Goal: Information Seeking & Learning: Learn about a topic

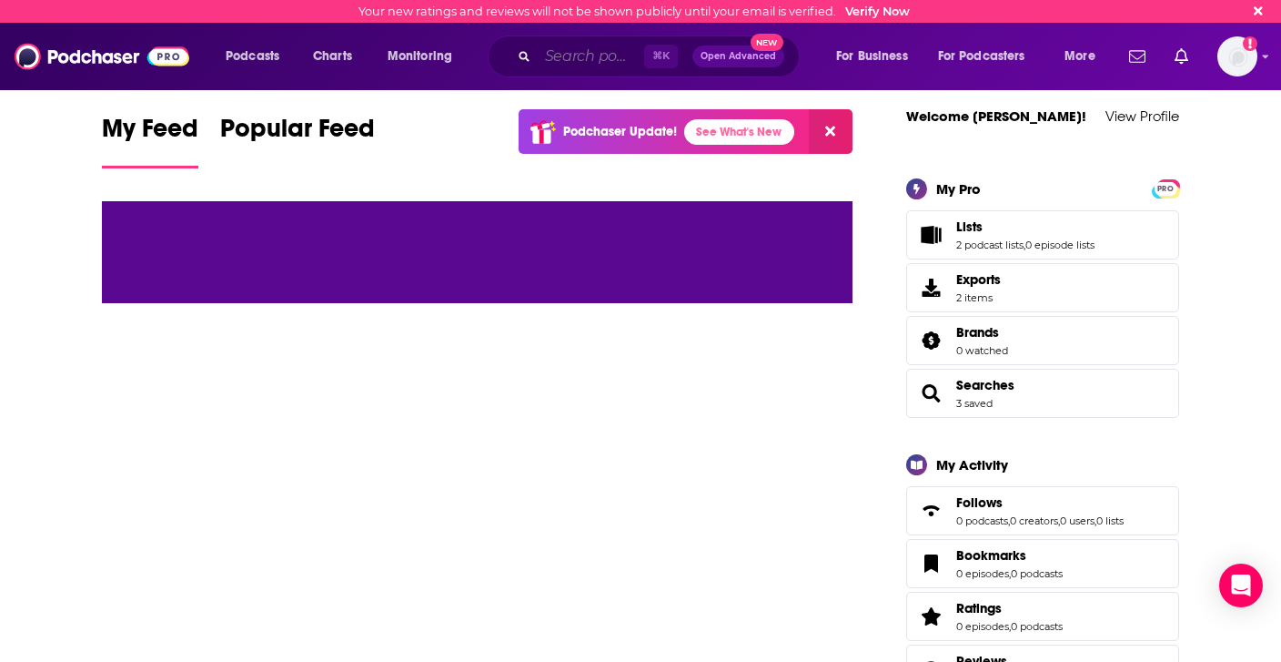
click at [574, 61] on input "Search podcasts, credits, & more..." at bounding box center [591, 56] width 106 height 29
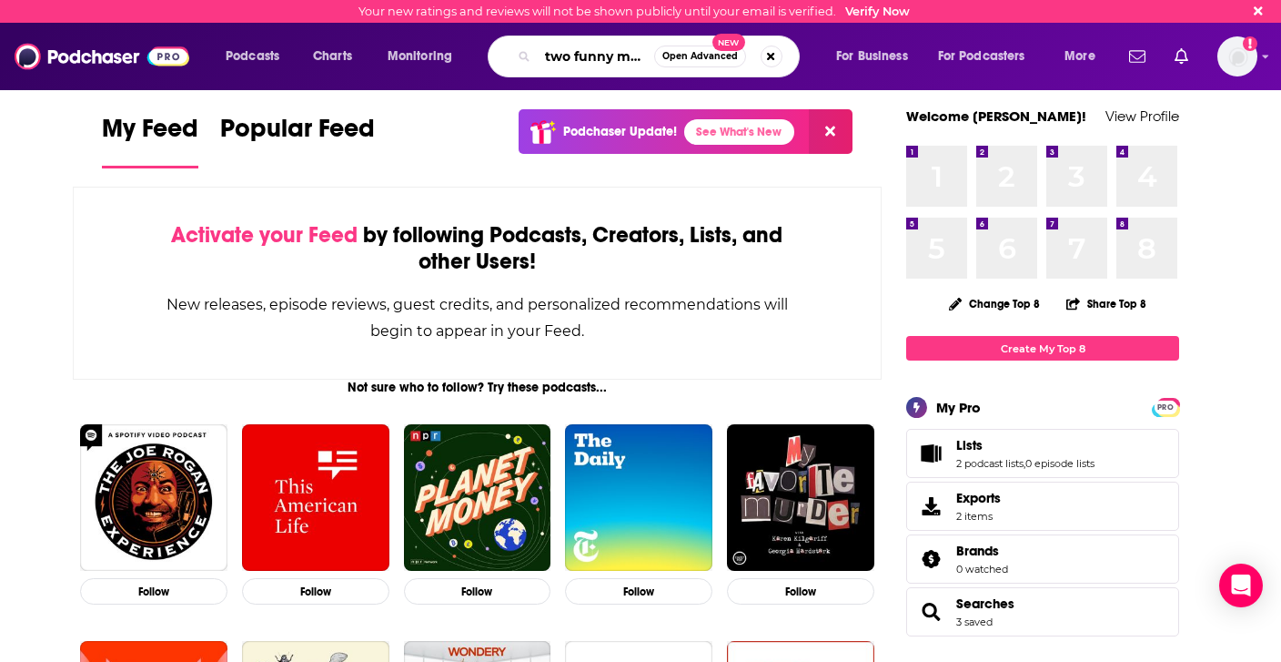
type input "two funny mamas"
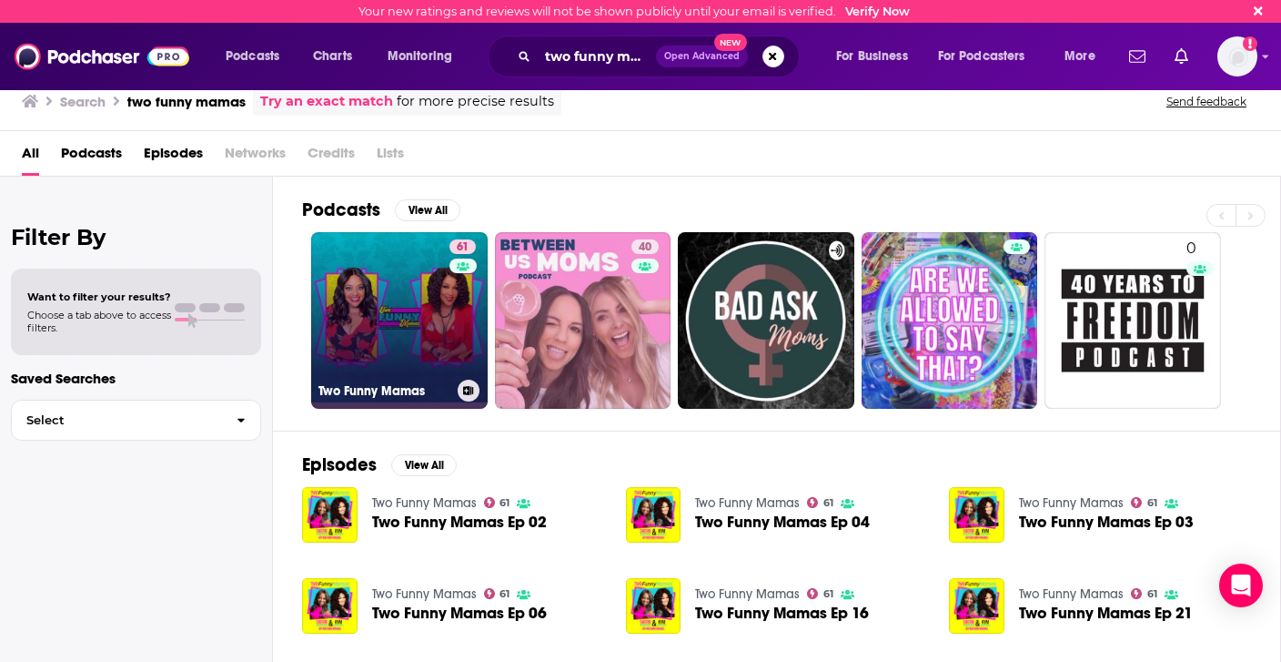
click at [395, 286] on link "61 Two Funny Mamas" at bounding box center [399, 320] width 177 height 177
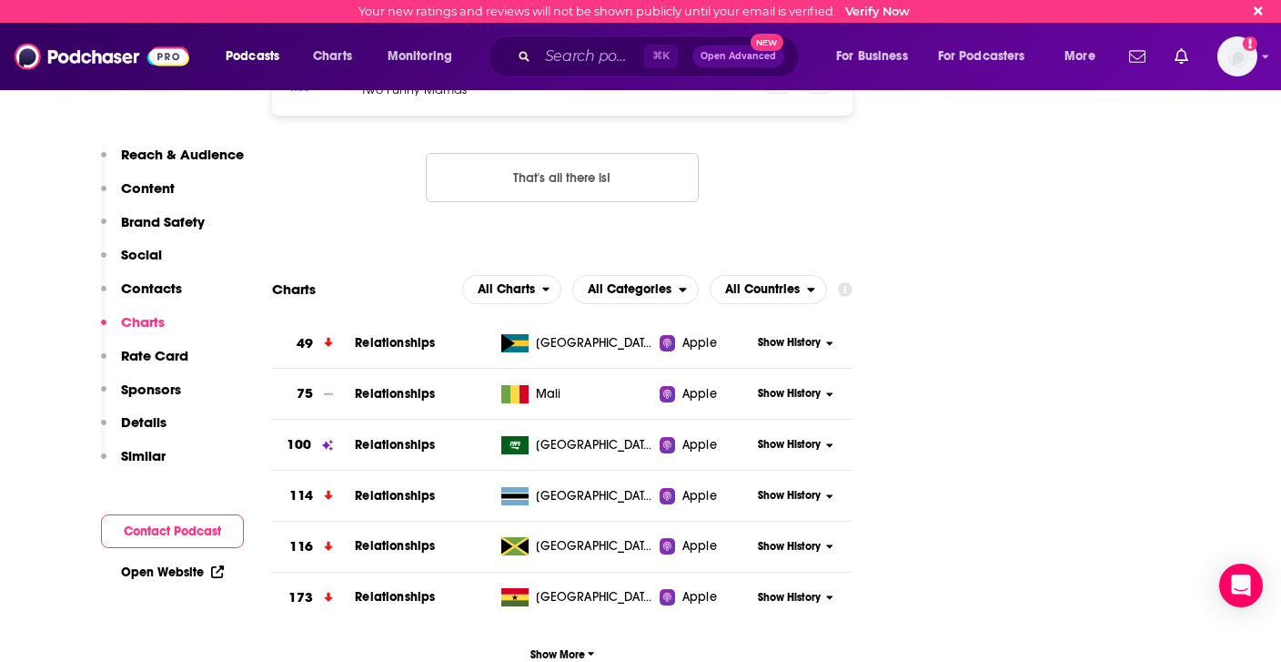
scroll to position [2486, 0]
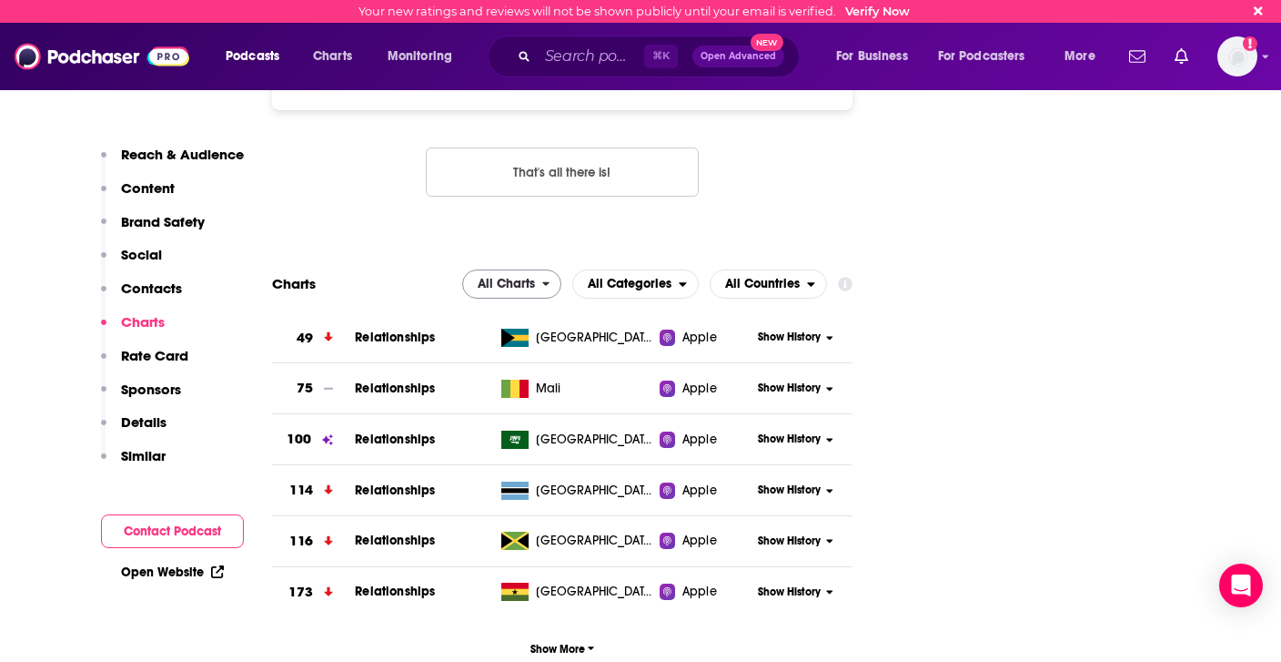
click at [548, 278] on icon "open menu" at bounding box center [546, 284] width 8 height 13
click at [635, 278] on span "All Categories" at bounding box center [630, 284] width 84 height 13
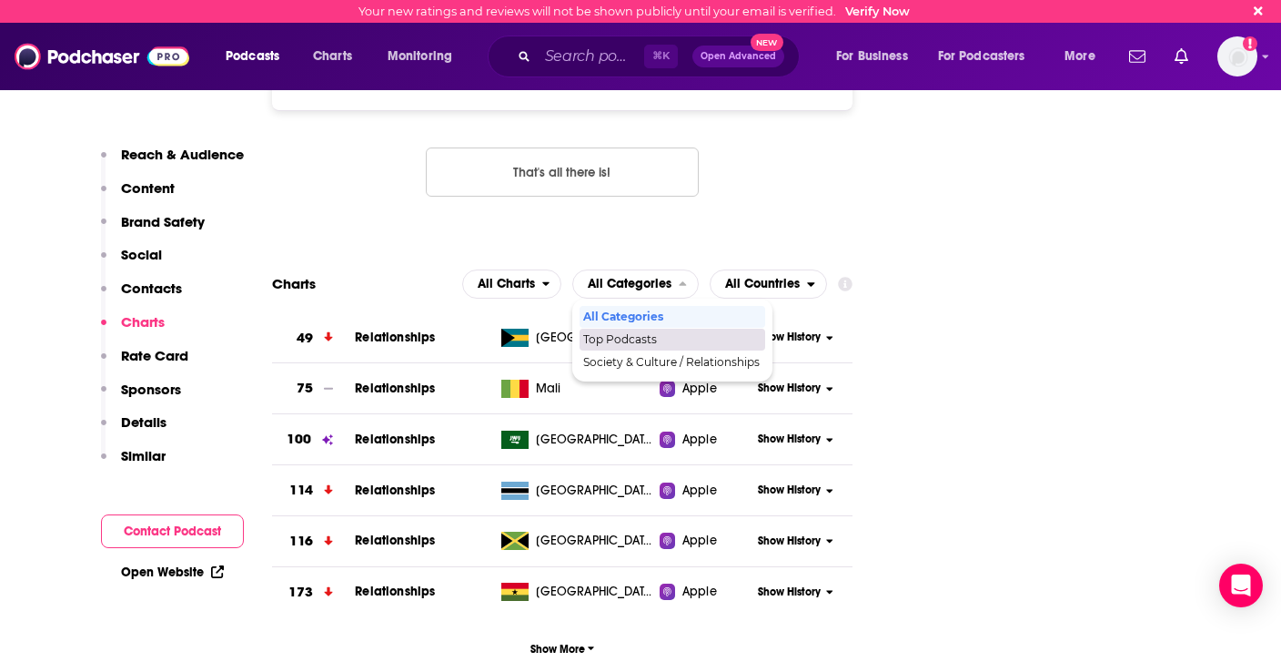
click at [628, 334] on span "Top Podcasts" at bounding box center [671, 339] width 177 height 11
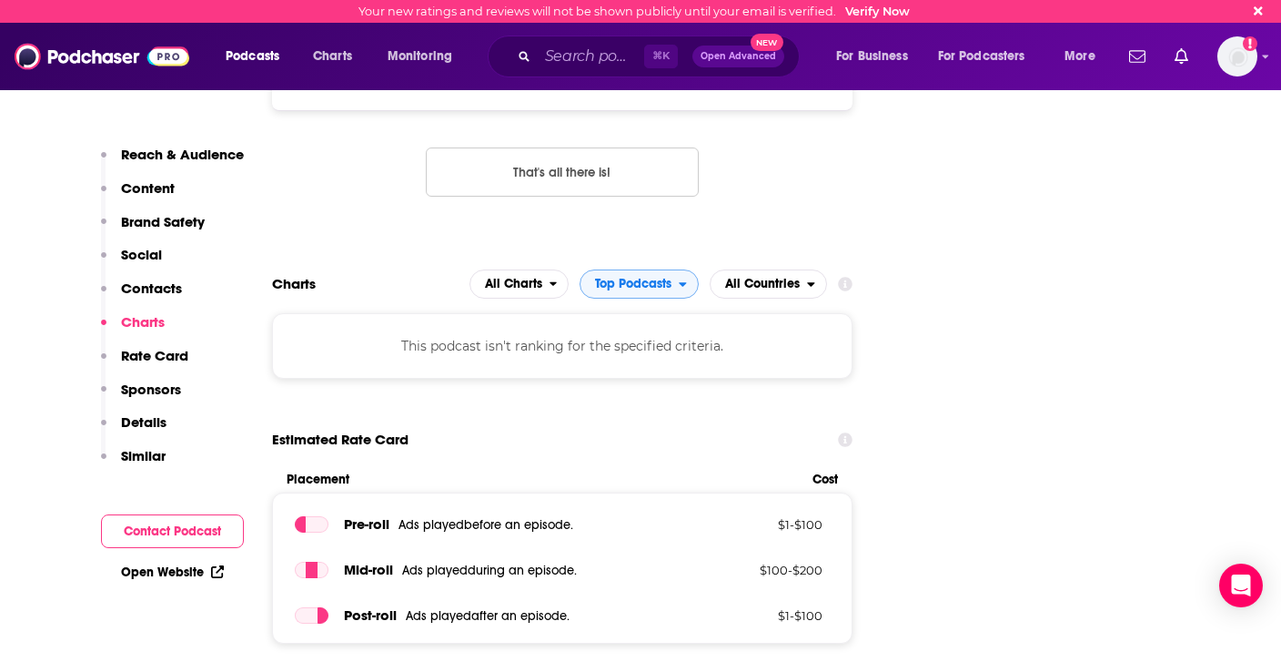
click at [665, 278] on span "Top Podcasts" at bounding box center [633, 284] width 76 height 13
click at [631, 357] on span "Society & Culture / Relationships" at bounding box center [679, 362] width 177 height 11
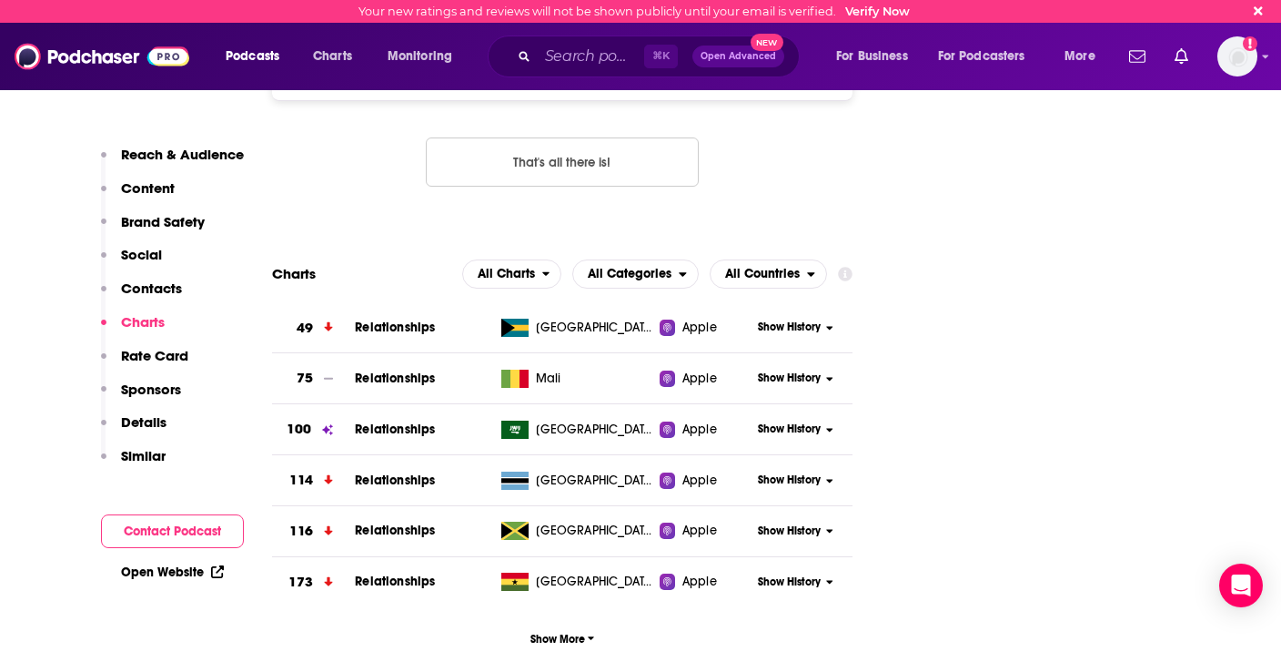
scroll to position [2489, 0]
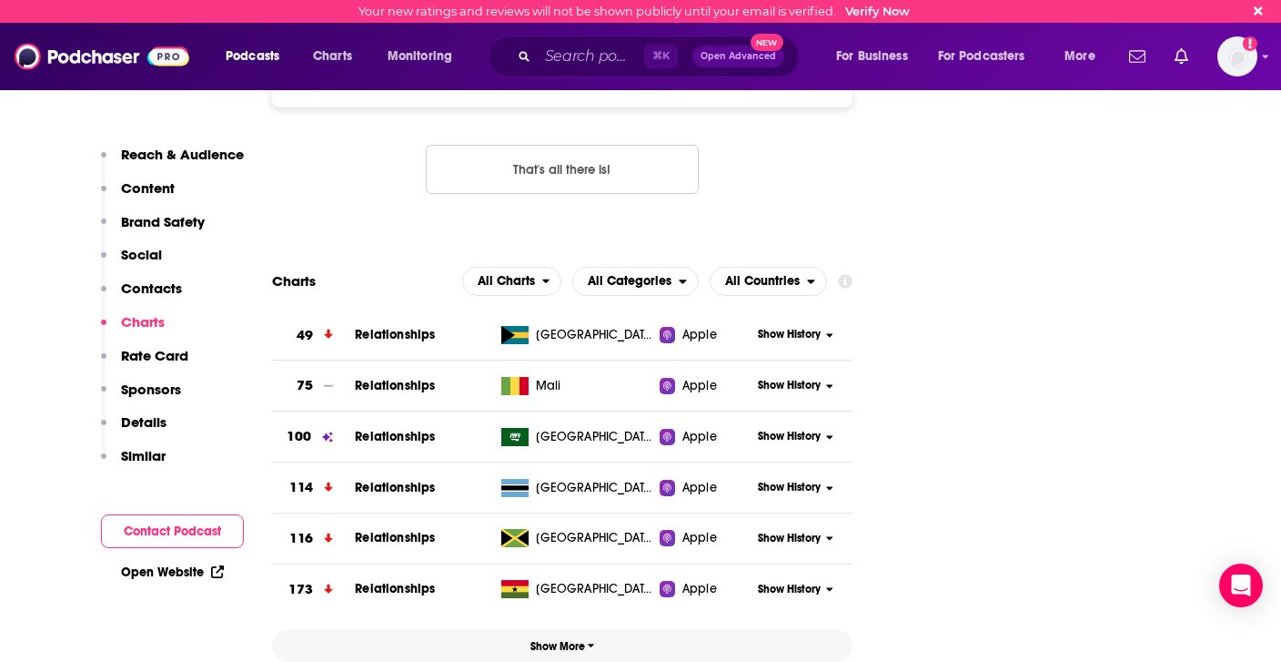
click at [577, 640] on span "Show More" at bounding box center [563, 646] width 65 height 13
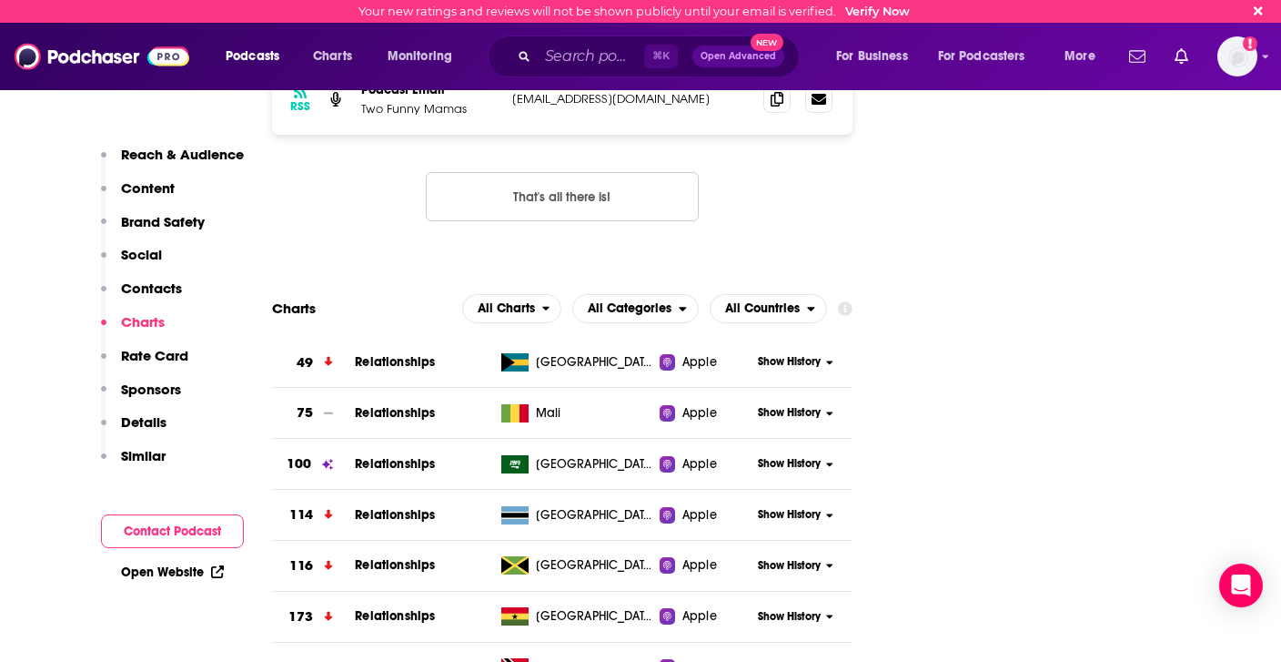
scroll to position [2460, 0]
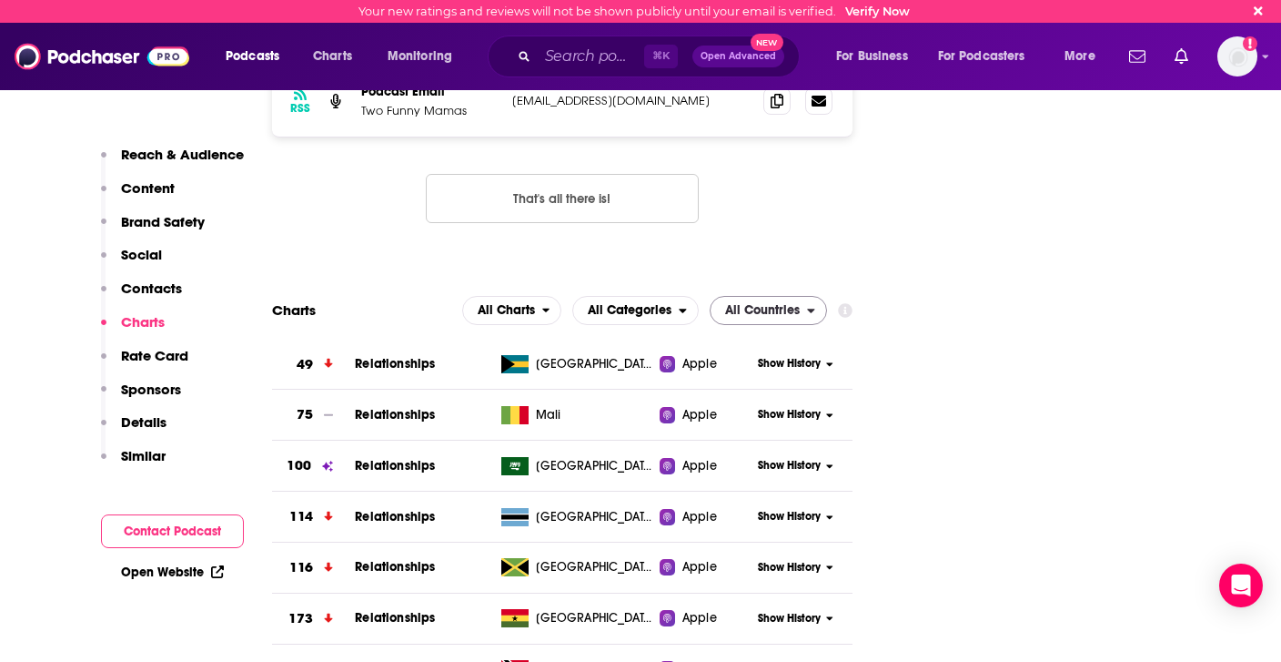
click at [803, 295] on span "All Countries" at bounding box center [759, 310] width 96 height 31
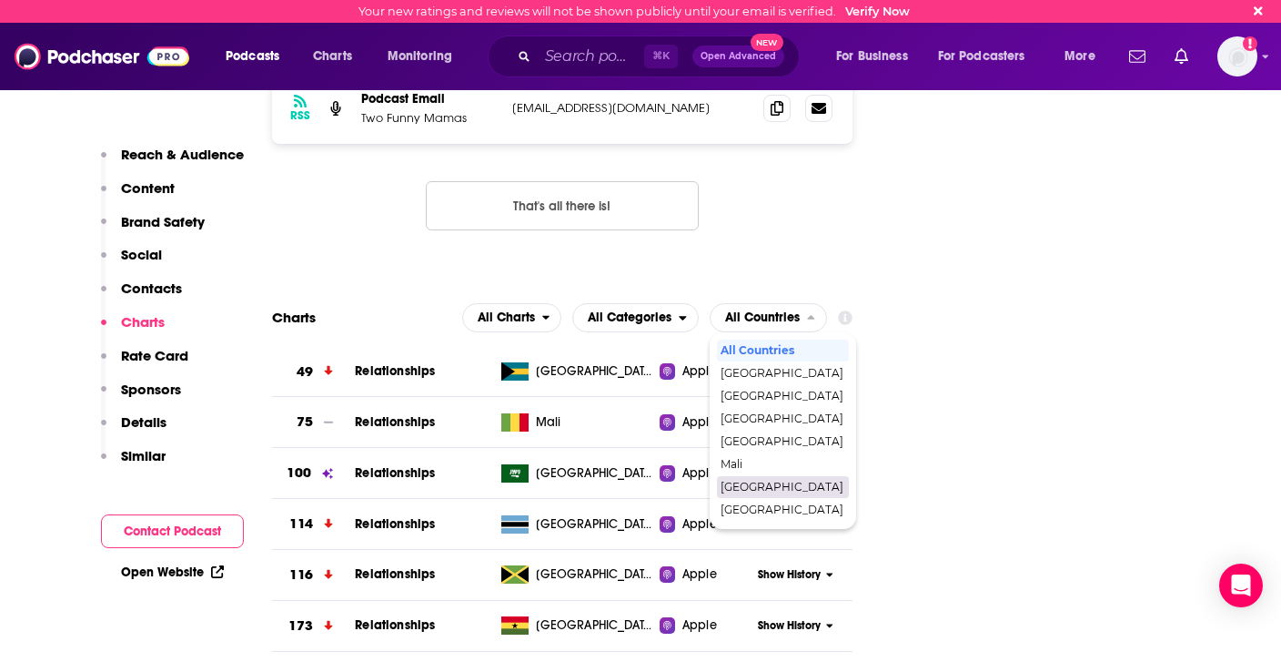
scroll to position [2440, 0]
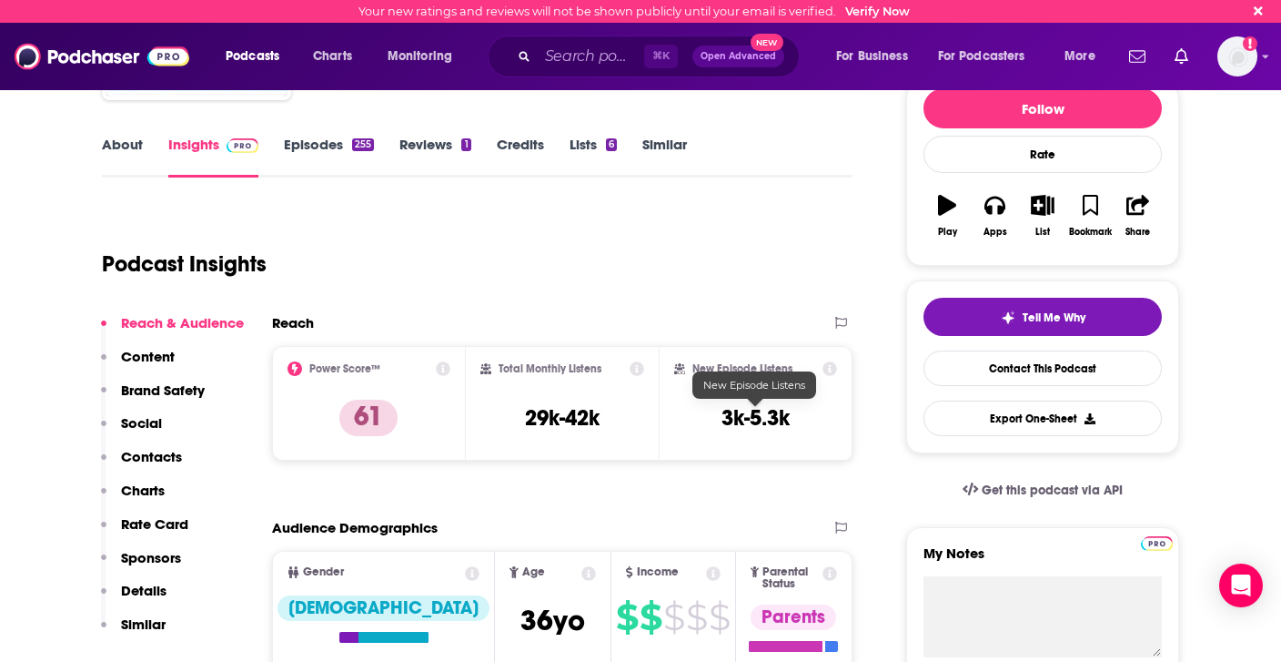
scroll to position [257, 0]
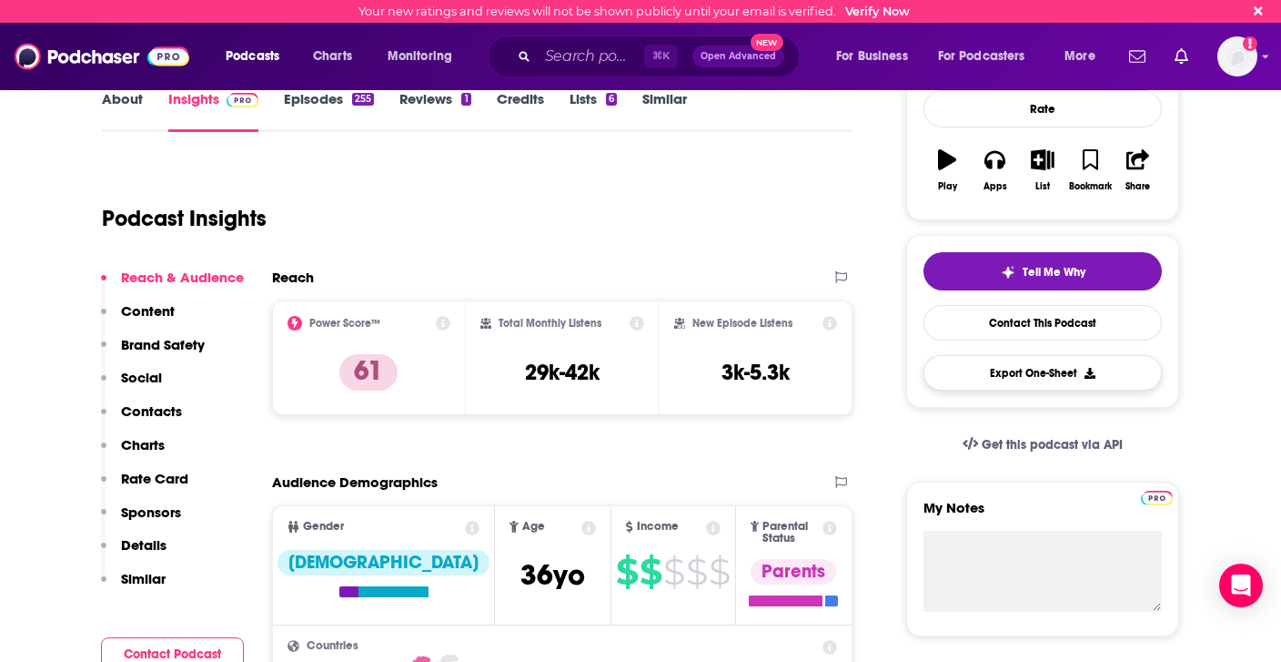
click at [1018, 371] on button "Export One-Sheet" at bounding box center [1043, 372] width 238 height 35
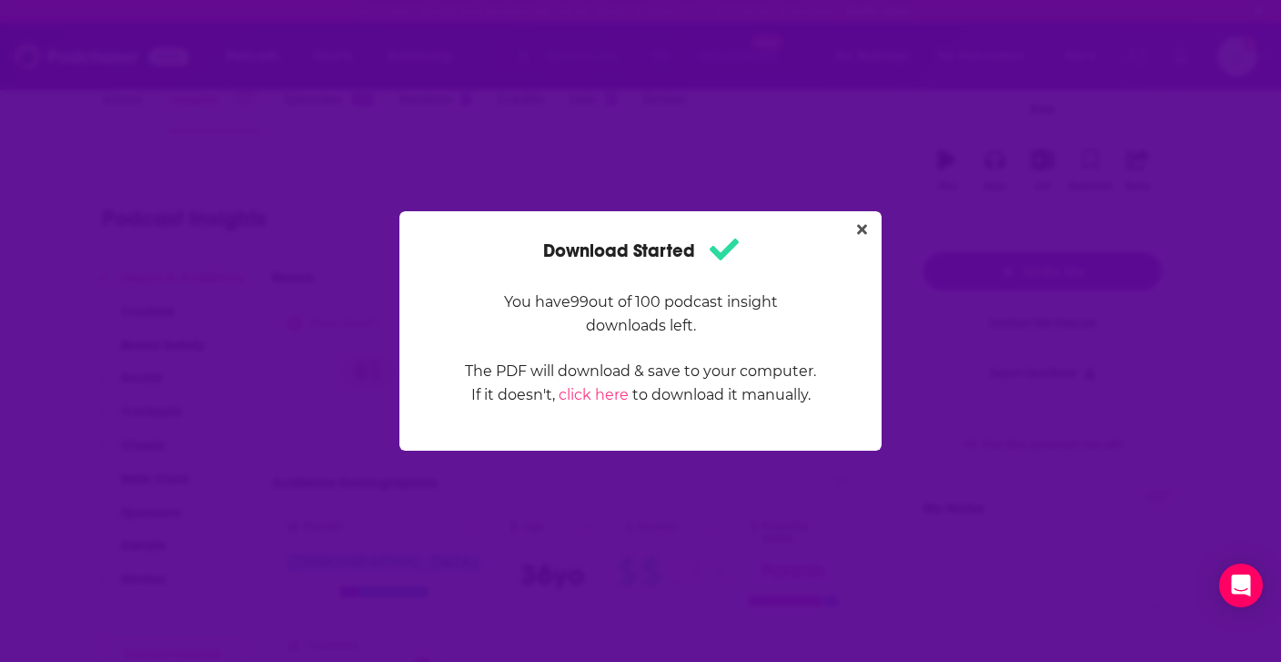
scroll to position [0, 0]
click at [855, 226] on button "Close" at bounding box center [862, 229] width 25 height 23
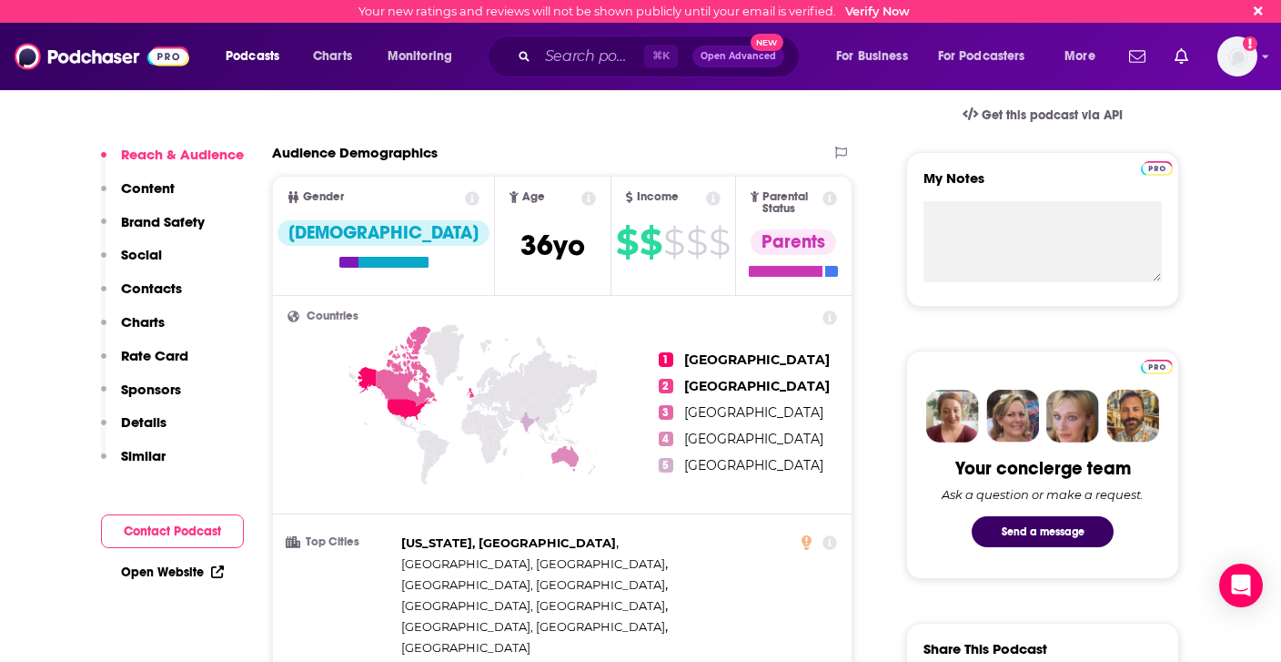
scroll to position [612, 0]
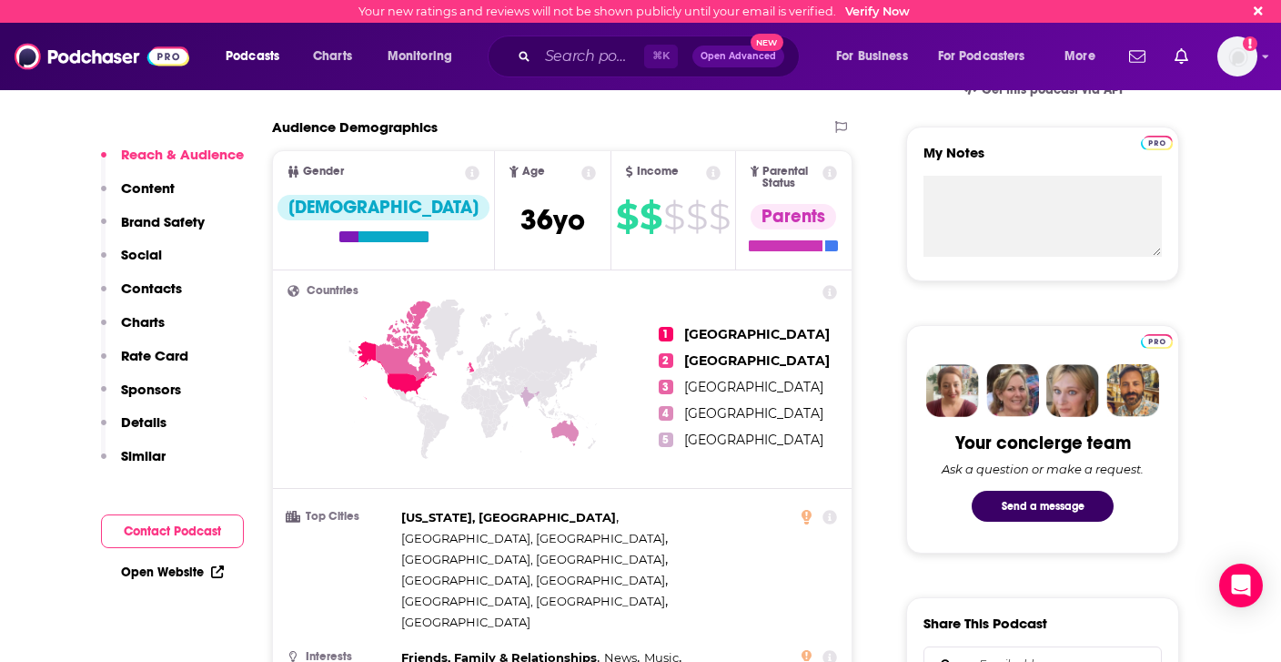
click at [829, 285] on icon at bounding box center [830, 292] width 15 height 15
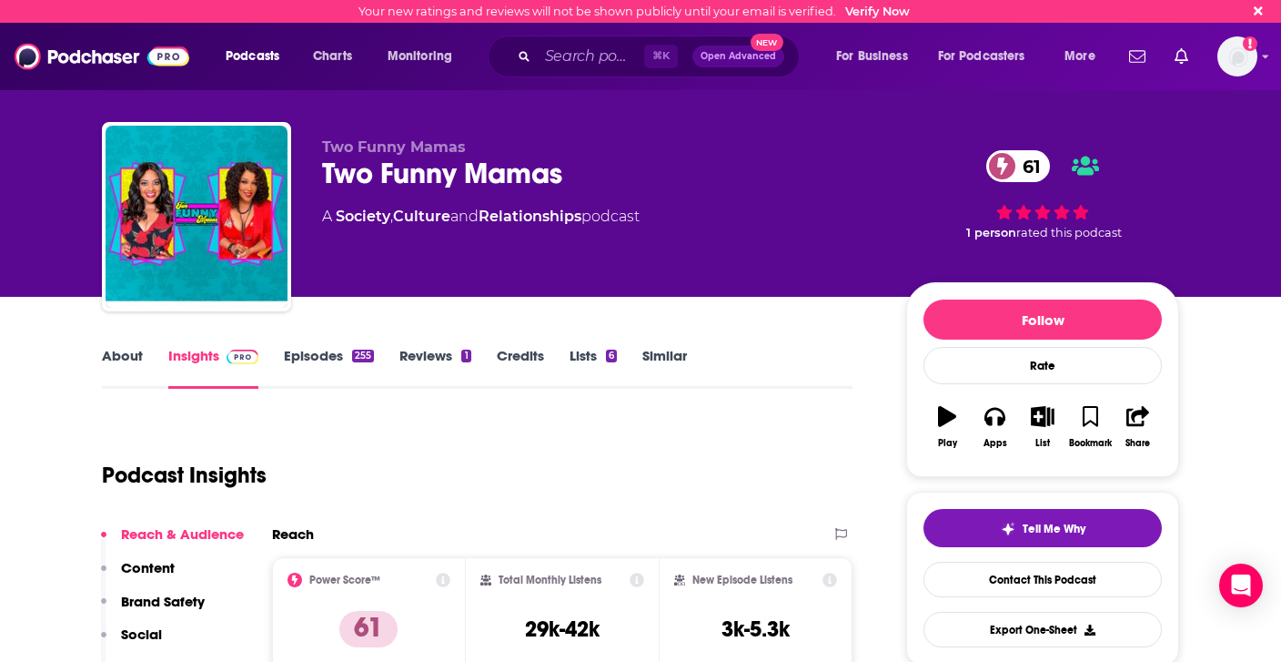
scroll to position [0, 0]
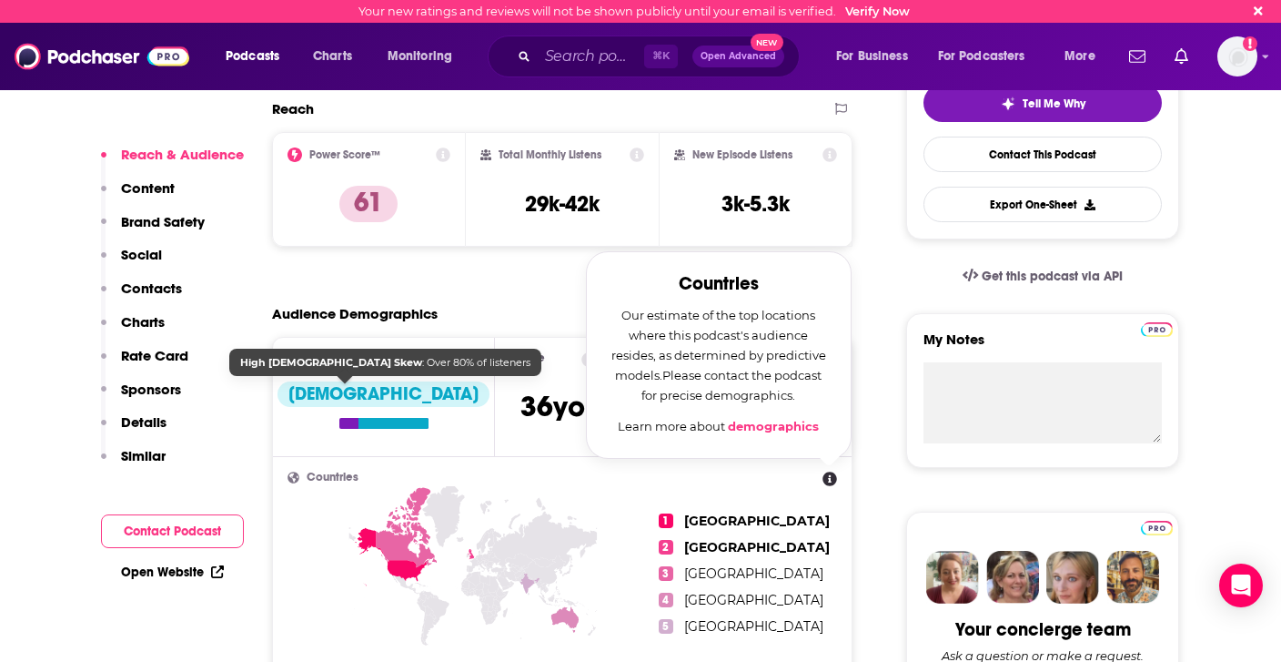
click at [469, 314] on div "Audience Demographics" at bounding box center [543, 313] width 543 height 17
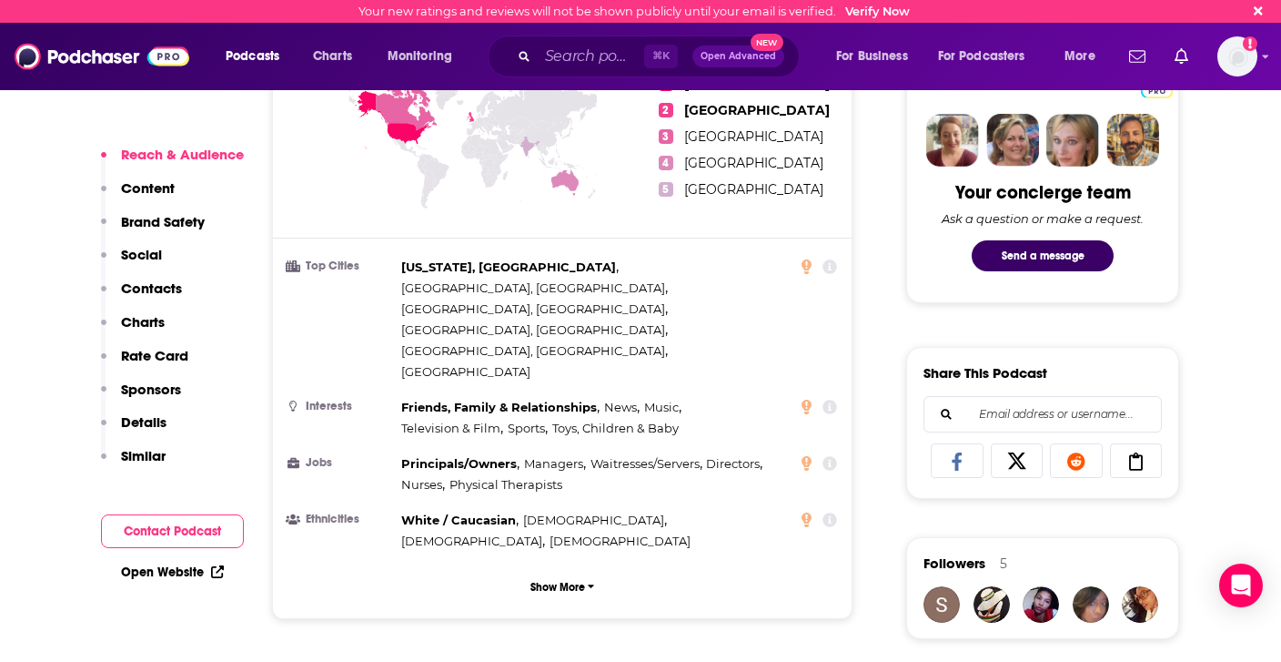
scroll to position [864, 0]
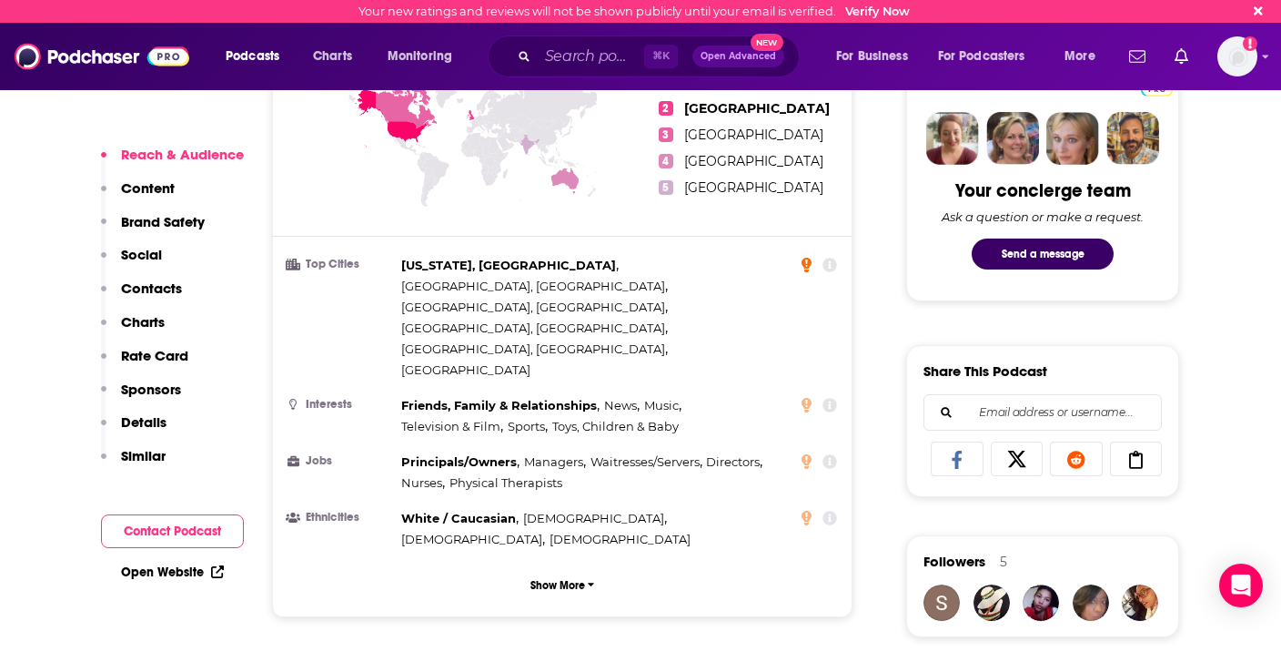
click at [807, 258] on icon at bounding box center [807, 265] width 10 height 15
click at [829, 258] on icon at bounding box center [830, 265] width 15 height 15
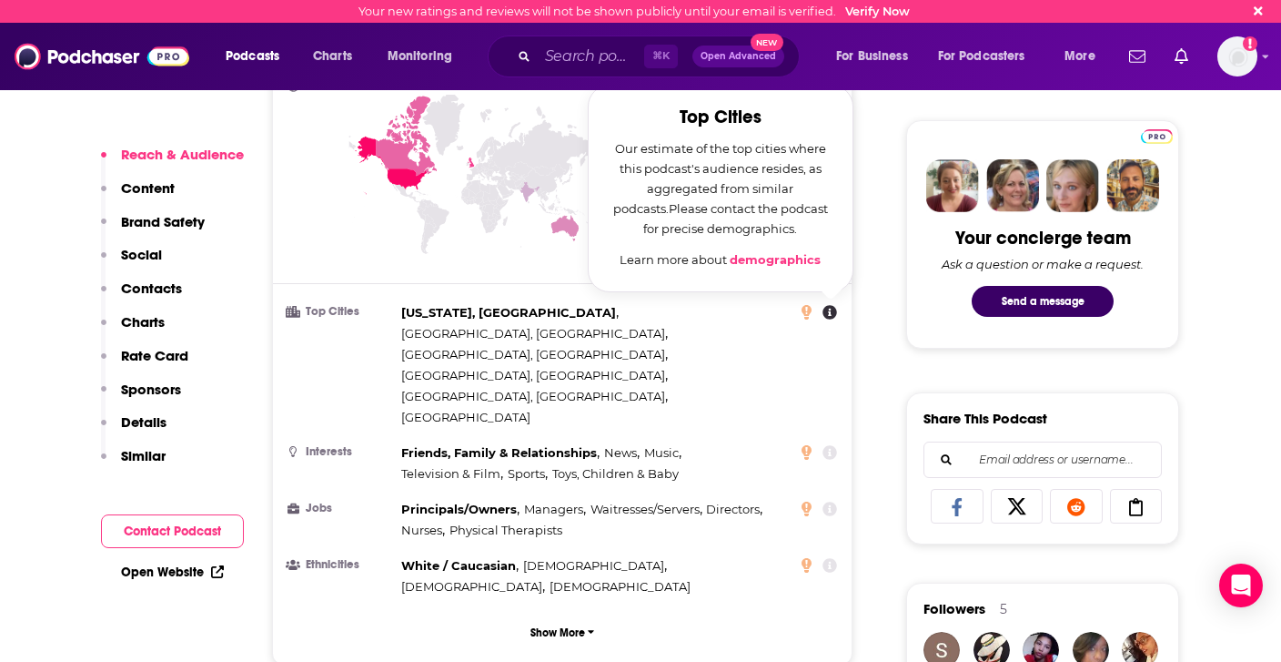
scroll to position [815, 0]
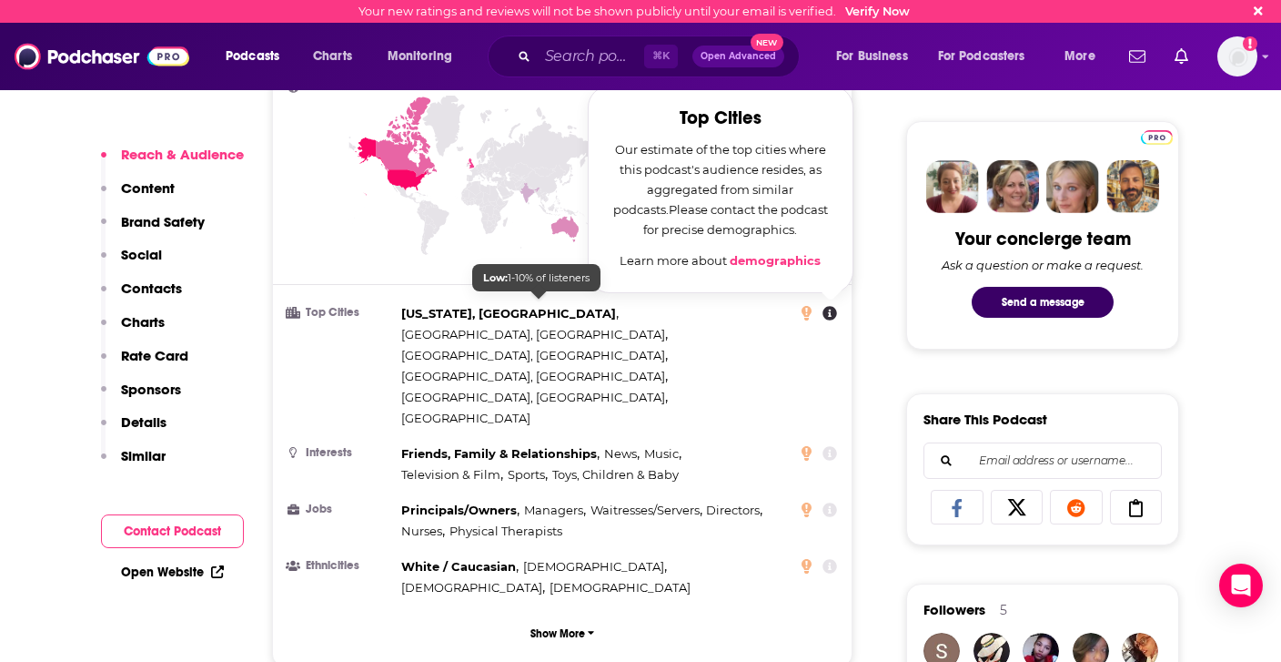
click at [575, 332] on div "[US_STATE], [GEOGRAPHIC_DATA] , [GEOGRAPHIC_DATA], [GEOGRAPHIC_DATA] , [GEOGRAP…" at bounding box center [595, 366] width 389 height 126
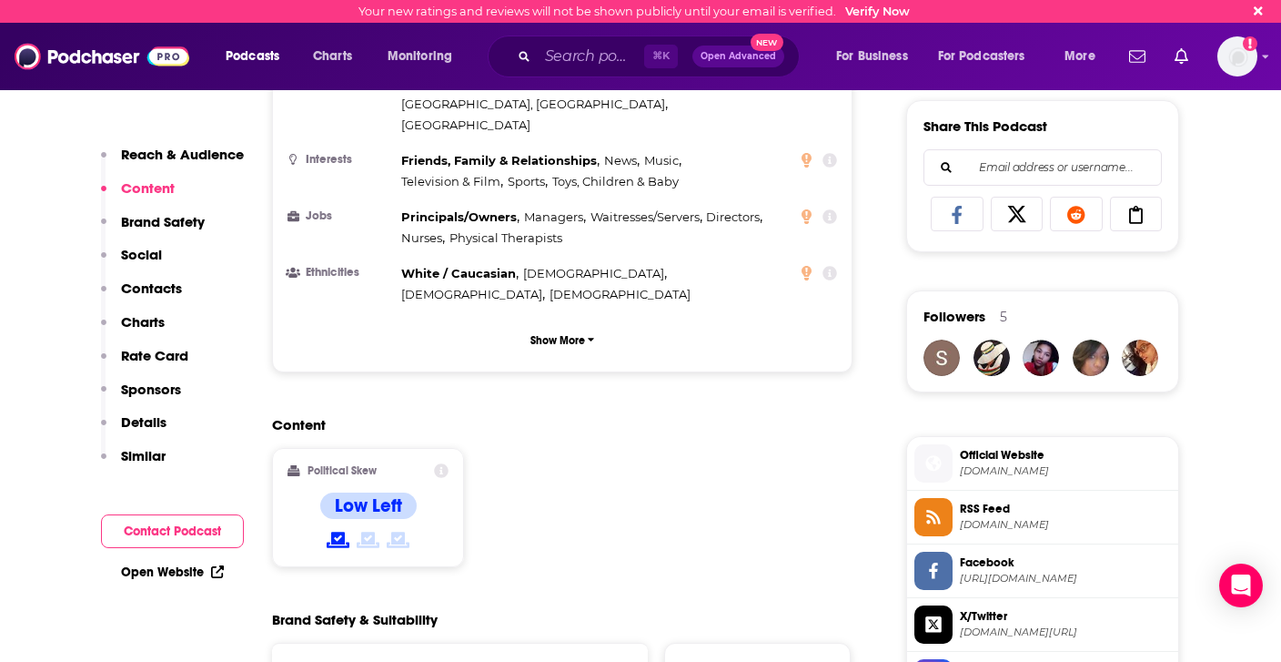
scroll to position [1109, 0]
click at [339, 531] on icon at bounding box center [338, 539] width 23 height 16
click at [373, 493] on h4 "Low Left" at bounding box center [368, 504] width 67 height 23
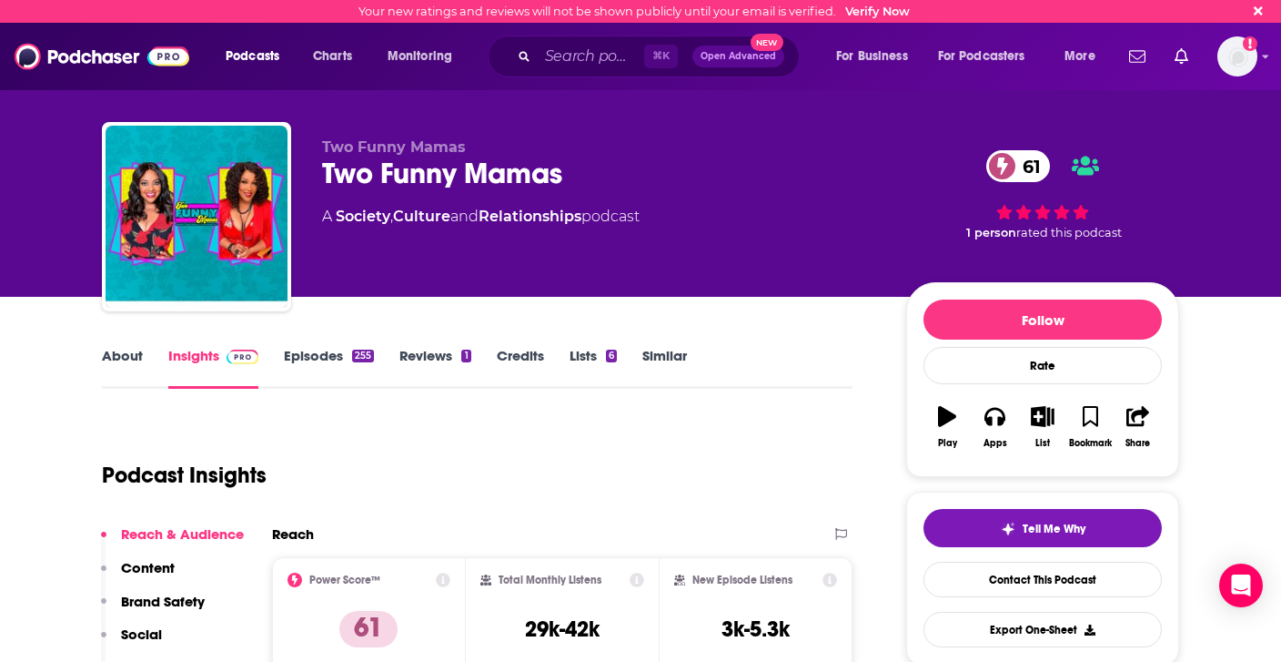
scroll to position [0, 0]
click at [1145, 420] on icon "button" at bounding box center [1138, 416] width 23 height 20
